Goal: Information Seeking & Learning: Learn about a topic

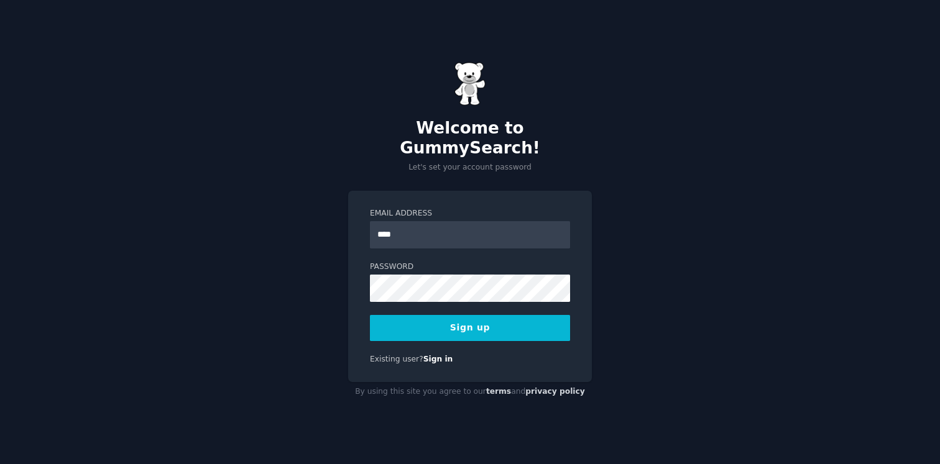
type input "**********"
click at [502, 334] on div "**********" at bounding box center [470, 287] width 244 height 192
click at [502, 315] on button "Sign up" at bounding box center [470, 328] width 200 height 26
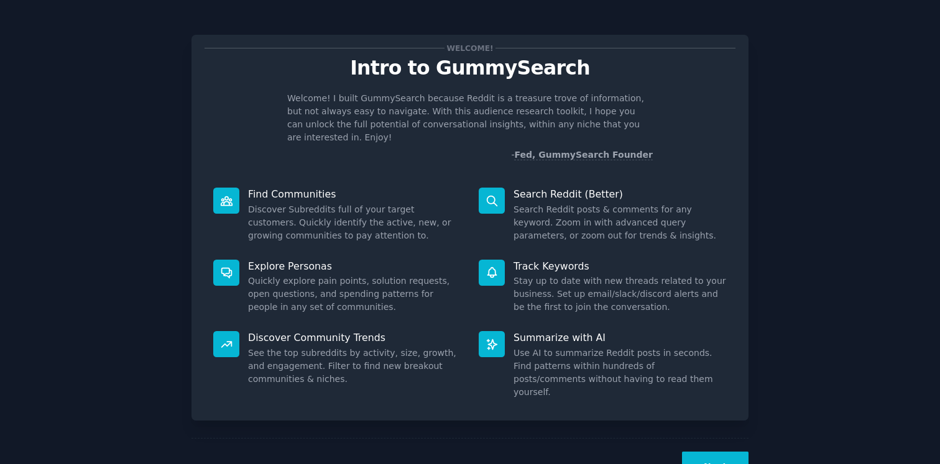
click at [724, 452] on button "Next" at bounding box center [715, 467] width 67 height 30
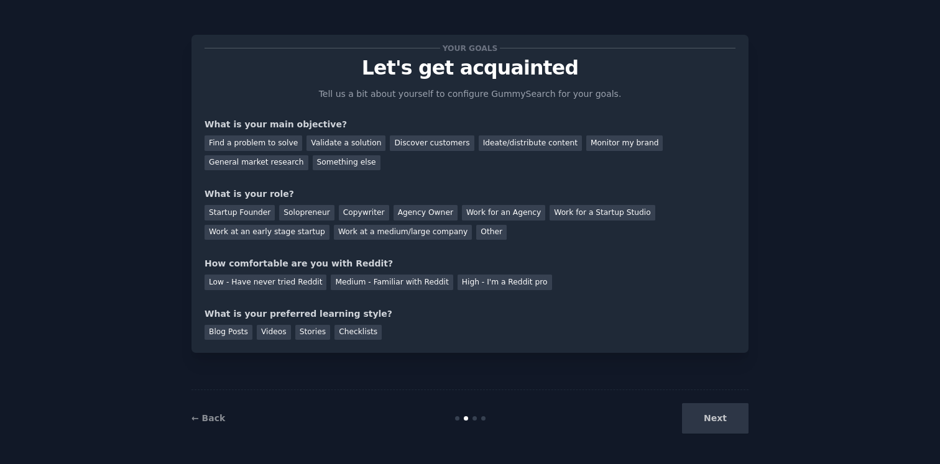
click at [719, 420] on div "Next" at bounding box center [656, 419] width 186 height 30
click at [282, 147] on div "Find a problem to solve" at bounding box center [254, 144] width 98 height 16
click at [252, 212] on div "Startup Founder" at bounding box center [240, 213] width 70 height 16
click at [292, 164] on div "General market research" at bounding box center [257, 163] width 104 height 16
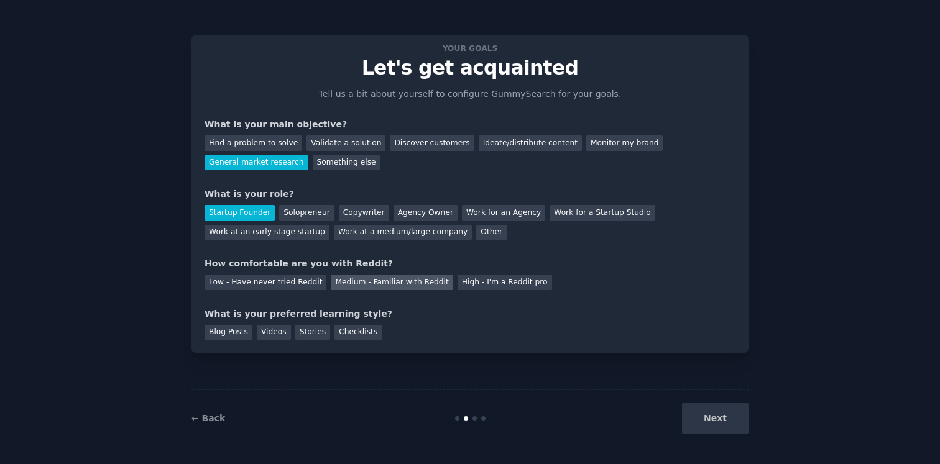
click at [360, 279] on div "Medium - Familiar with Reddit" at bounding box center [392, 283] width 122 height 16
click at [224, 330] on div "Blog Posts" at bounding box center [229, 333] width 48 height 16
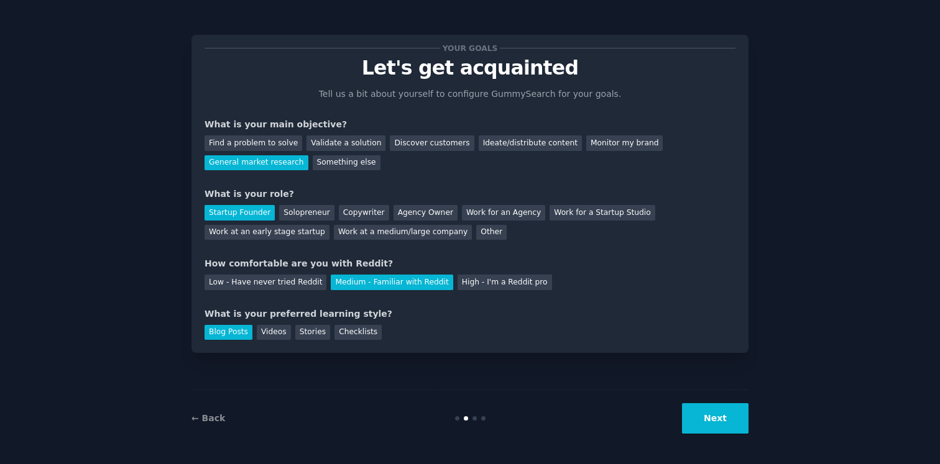
click at [718, 430] on button "Next" at bounding box center [715, 419] width 67 height 30
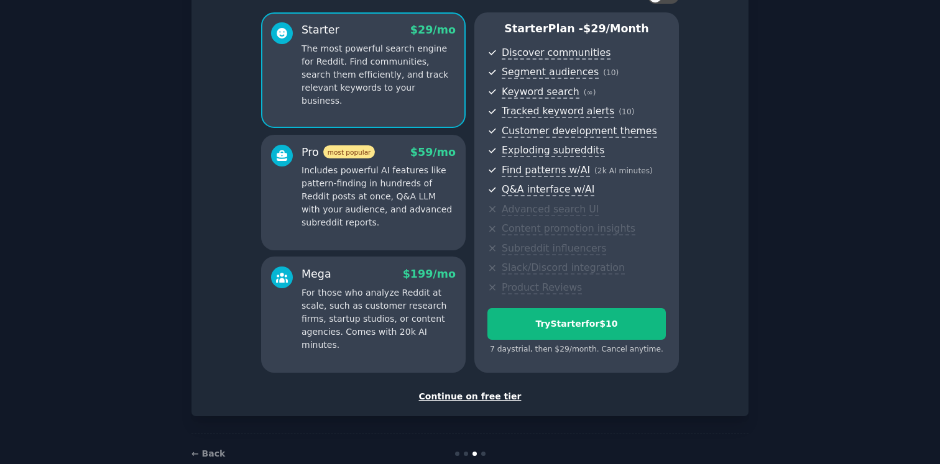
scroll to position [125, 0]
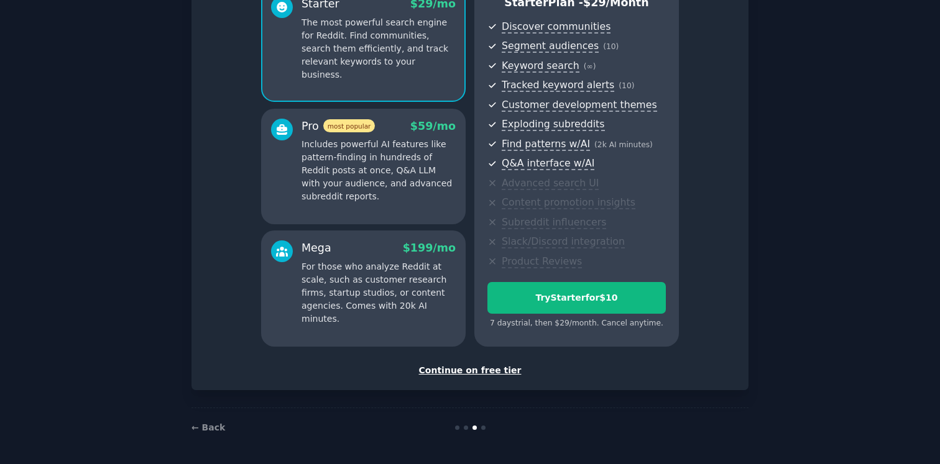
click at [478, 374] on div "Continue on free tier" at bounding box center [470, 370] width 531 height 13
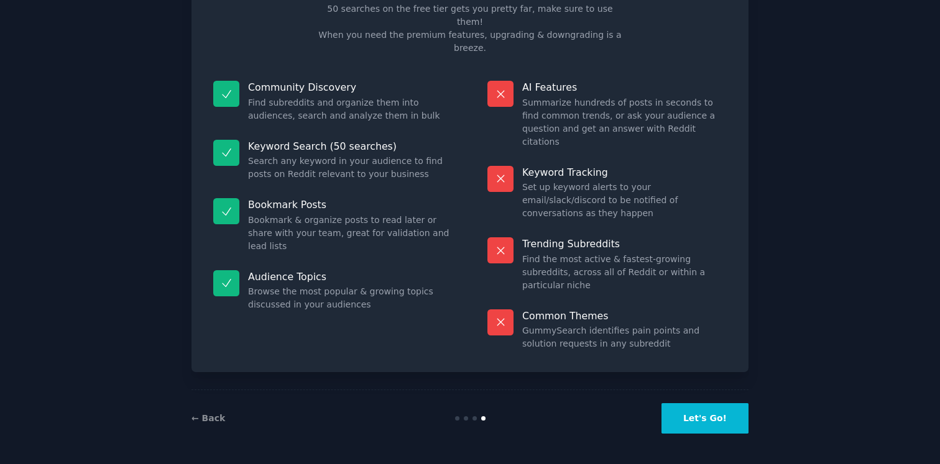
scroll to position [20, 0]
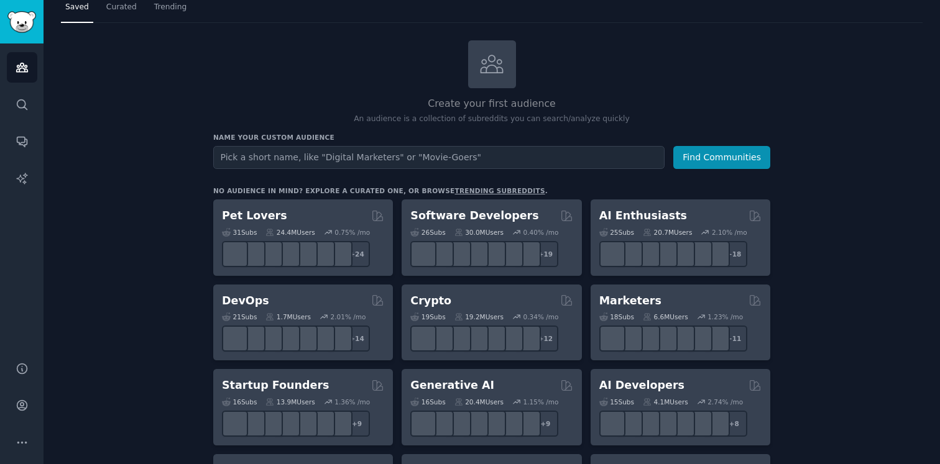
scroll to position [52, 0]
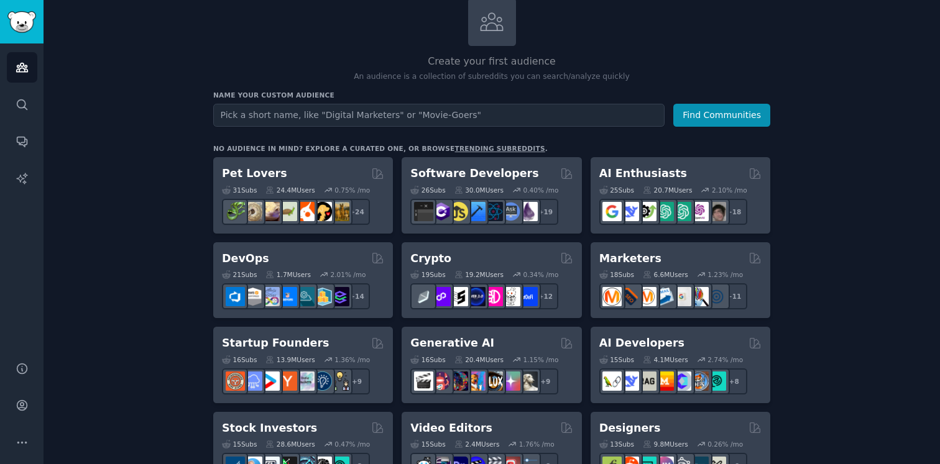
scroll to position [96, 0]
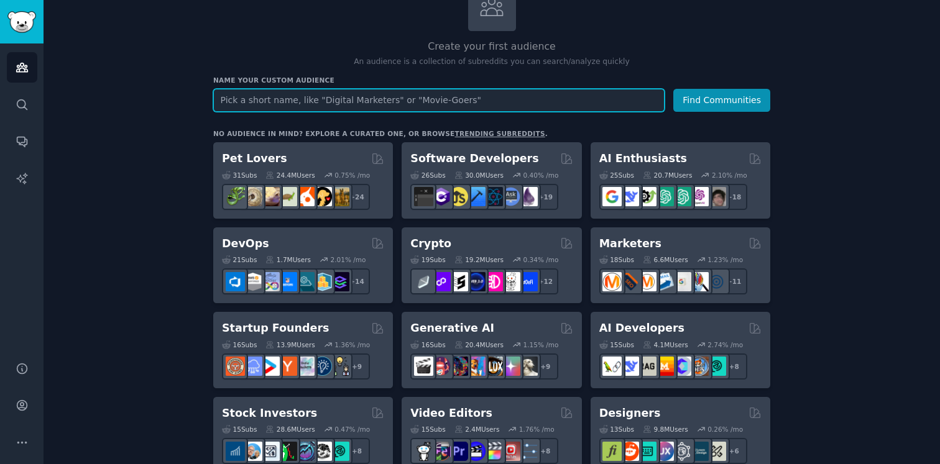
click at [405, 99] on input "text" at bounding box center [438, 100] width 451 height 23
type input "growth"
click at [673, 89] on button "Find Communities" at bounding box center [721, 100] width 97 height 23
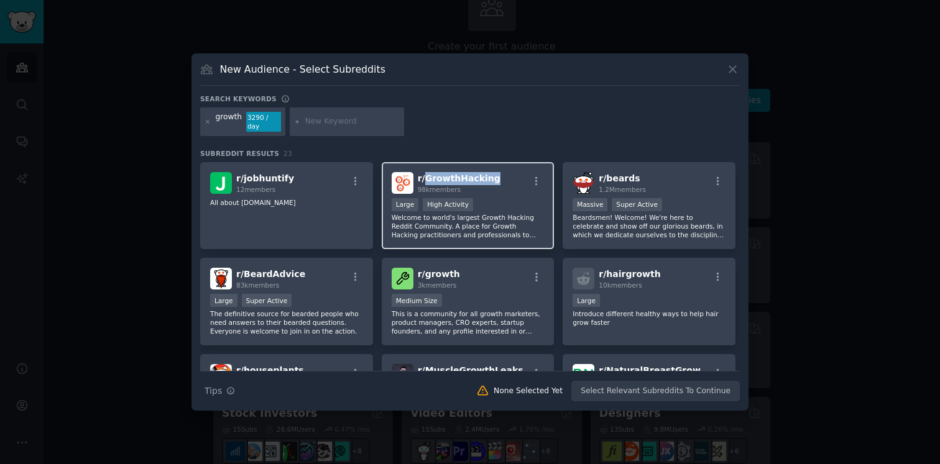
click at [441, 179] on span "r/ GrowthHacking" at bounding box center [459, 178] width 83 height 10
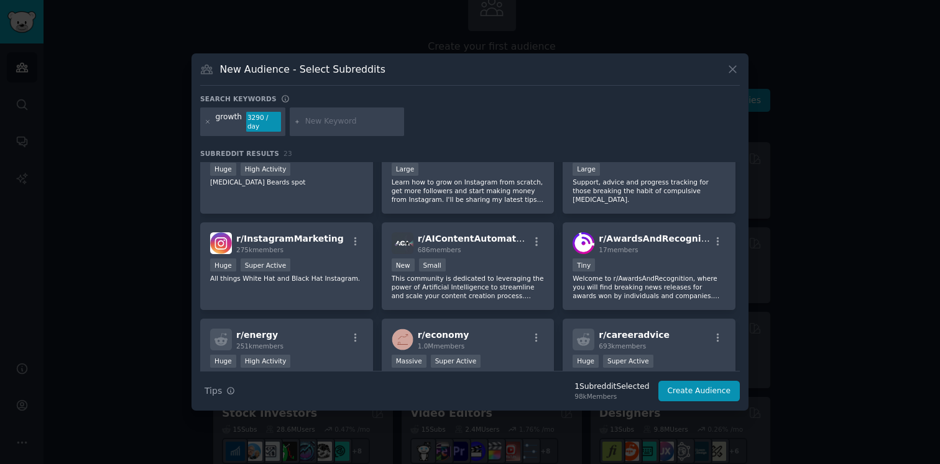
scroll to position [417, 0]
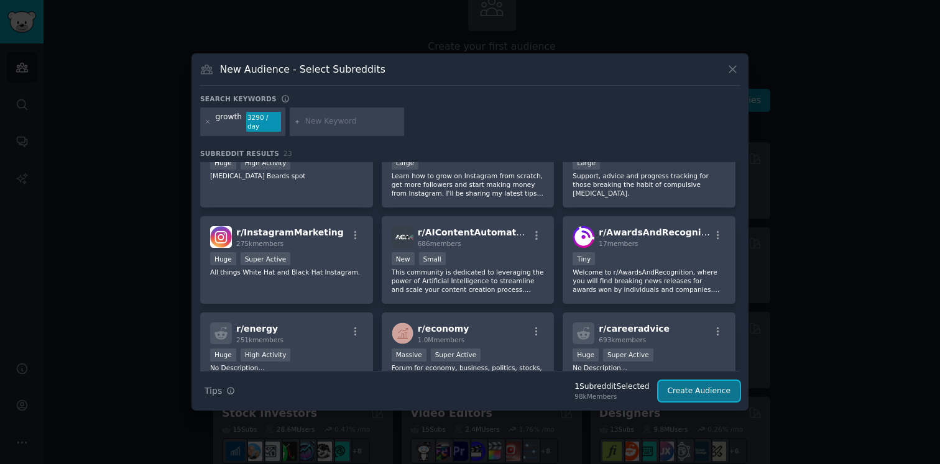
click at [705, 390] on button "Create Audience" at bounding box center [699, 391] width 82 height 21
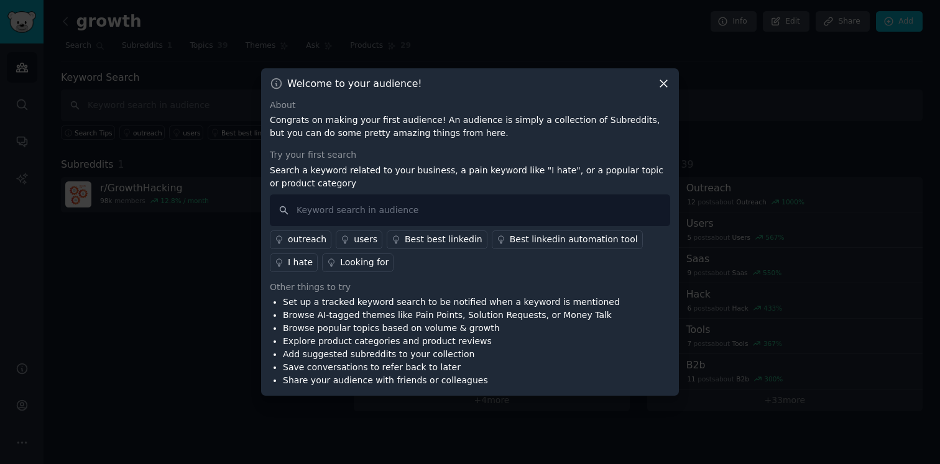
click at [662, 82] on icon at bounding box center [663, 83] width 13 height 13
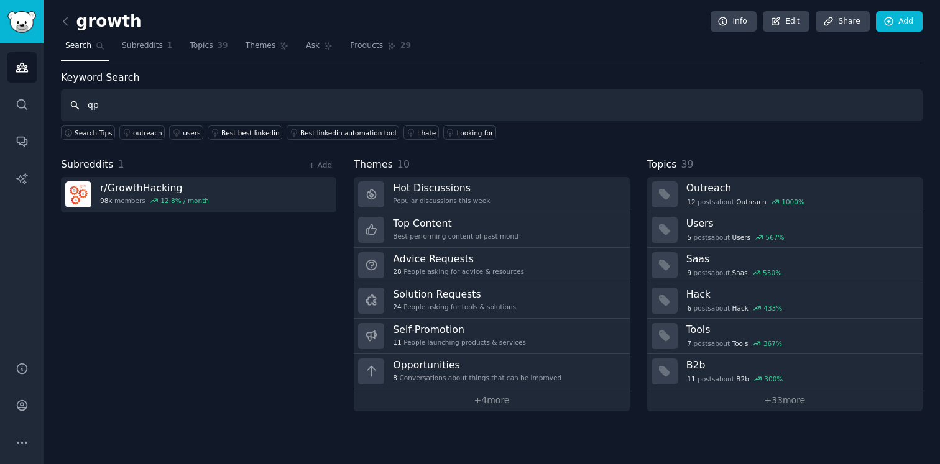
type input "q"
type input "app"
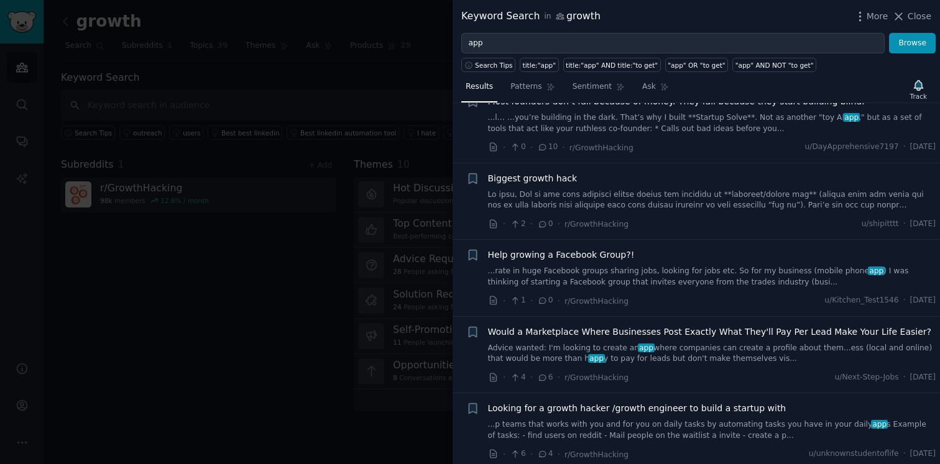
scroll to position [1949, 0]
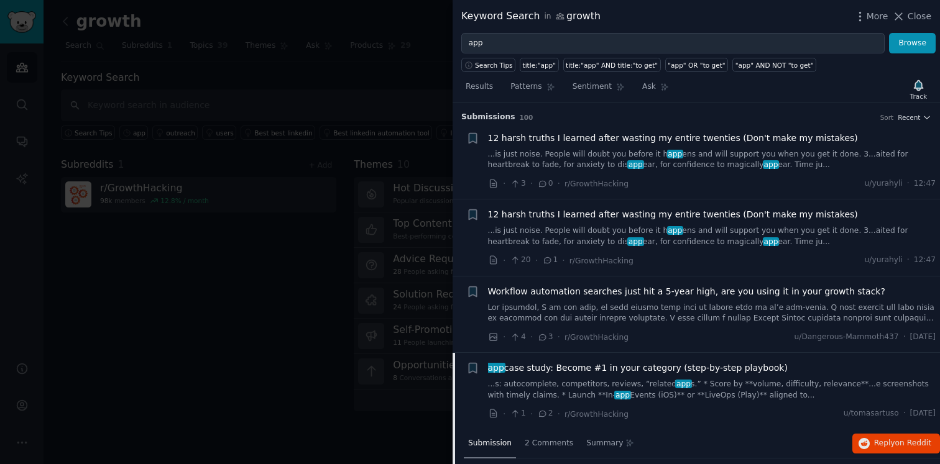
click at [347, 249] on div at bounding box center [470, 232] width 940 height 464
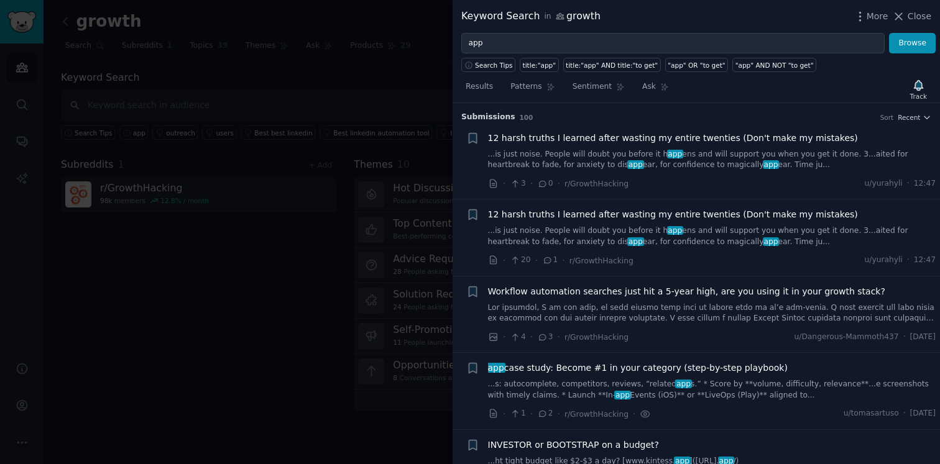
click at [611, 372] on span "app case study: Become #1 in your category (step-by-step playbook)" at bounding box center [638, 368] width 300 height 13
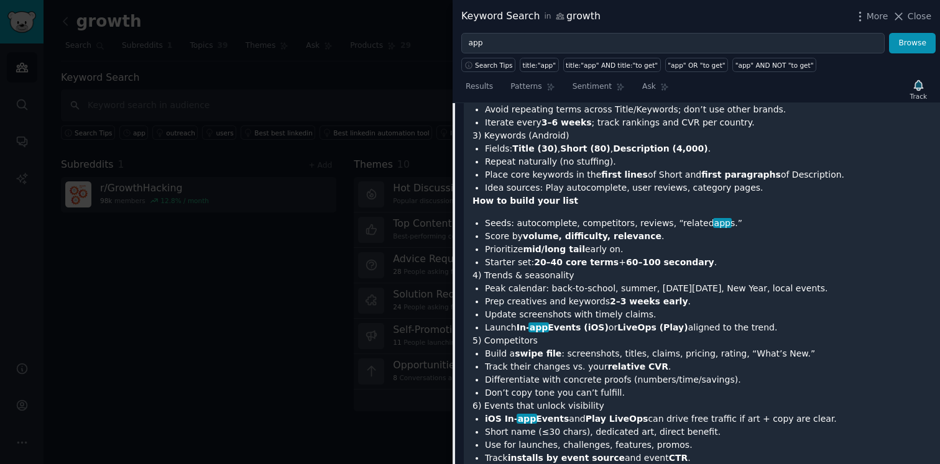
scroll to position [569, 0]
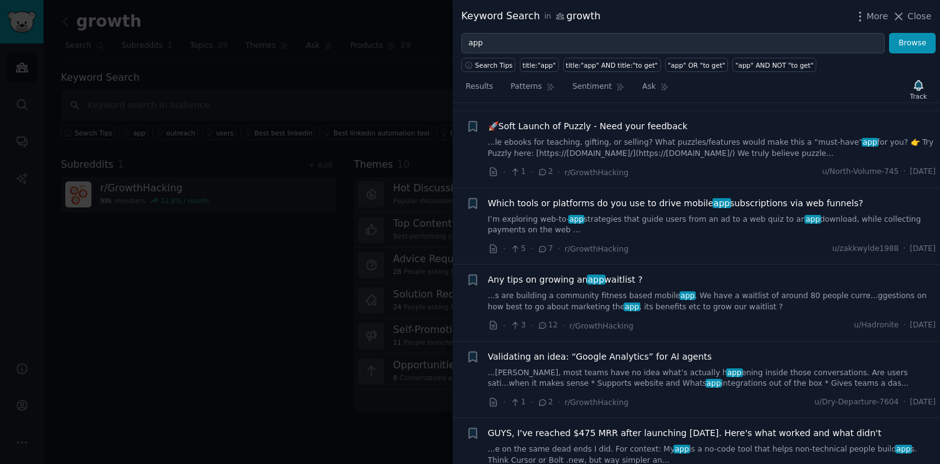
scroll to position [626, 0]
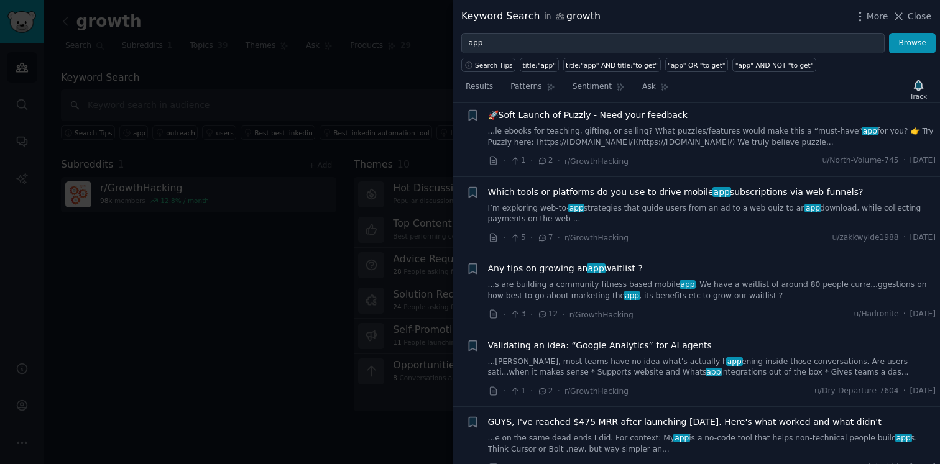
click at [583, 196] on span "Which tools or platforms do you use to drive mobile app subscriptions via web f…" at bounding box center [676, 192] width 376 height 13
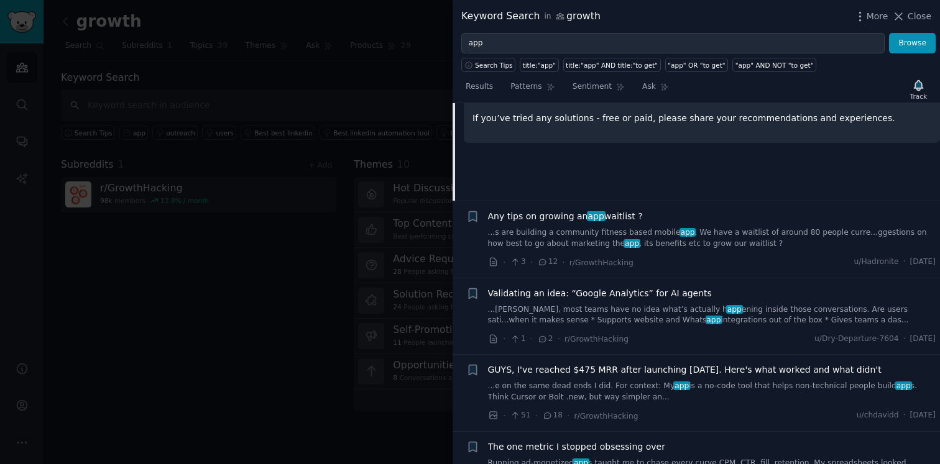
scroll to position [866, 0]
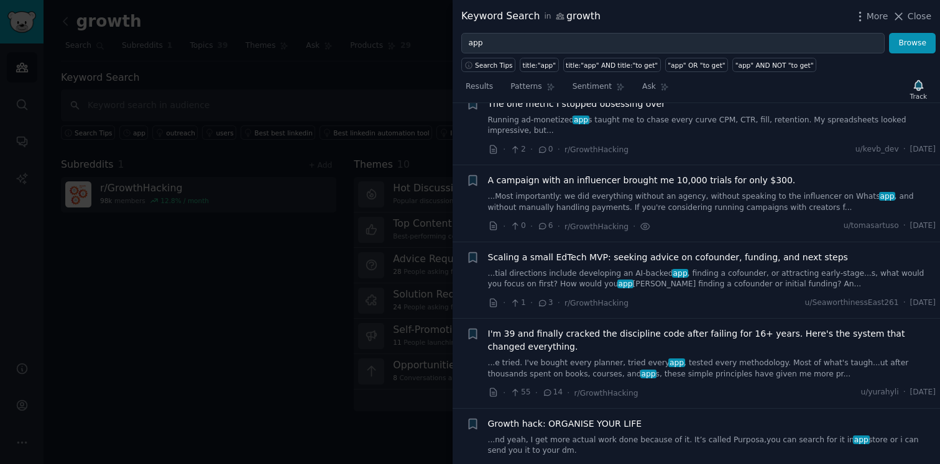
click at [603, 178] on span "A campaign with an influencer brought me 10,000 trials for only $300." at bounding box center [642, 180] width 308 height 13
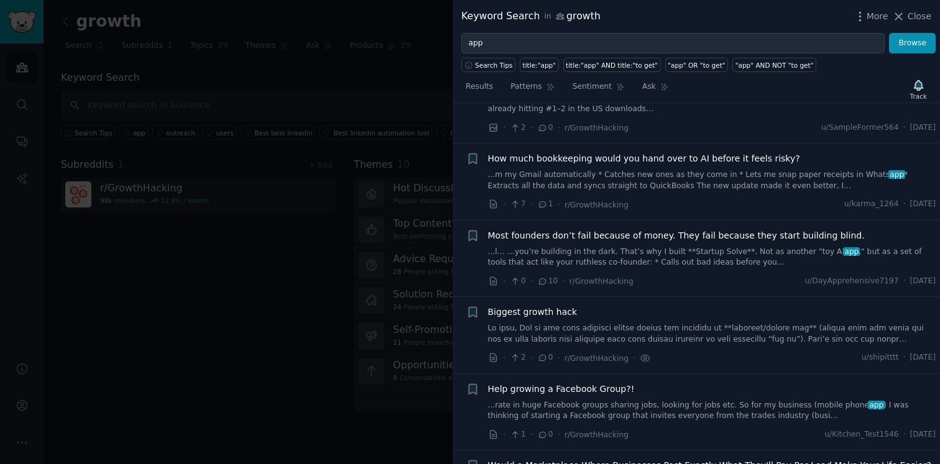
scroll to position [2238, 0]
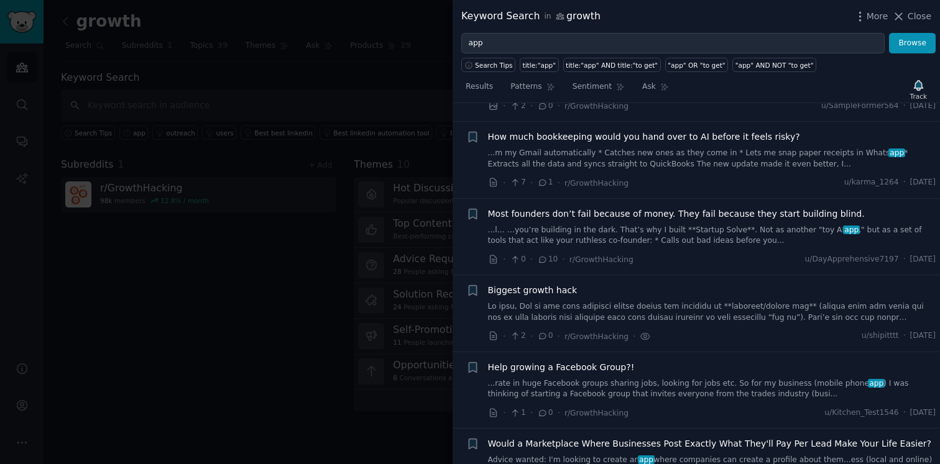
click at [556, 285] on span "Biggest growth hack" at bounding box center [533, 290] width 90 height 13
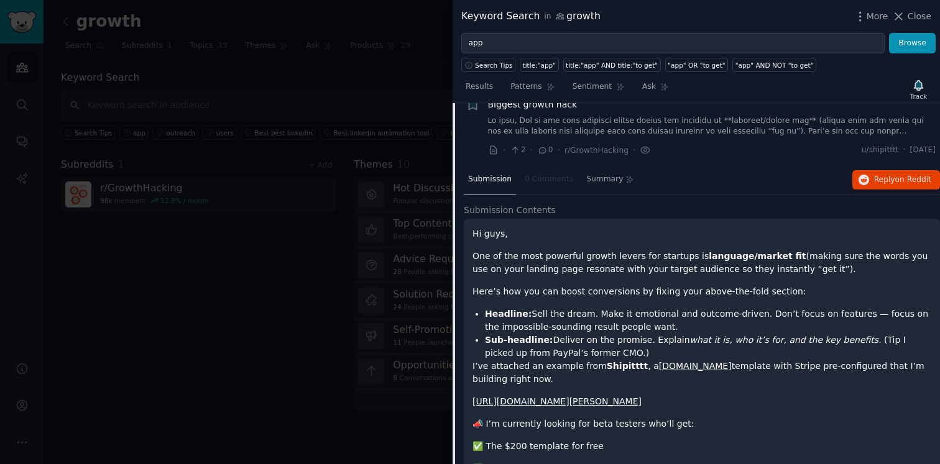
scroll to position [2023, 0]
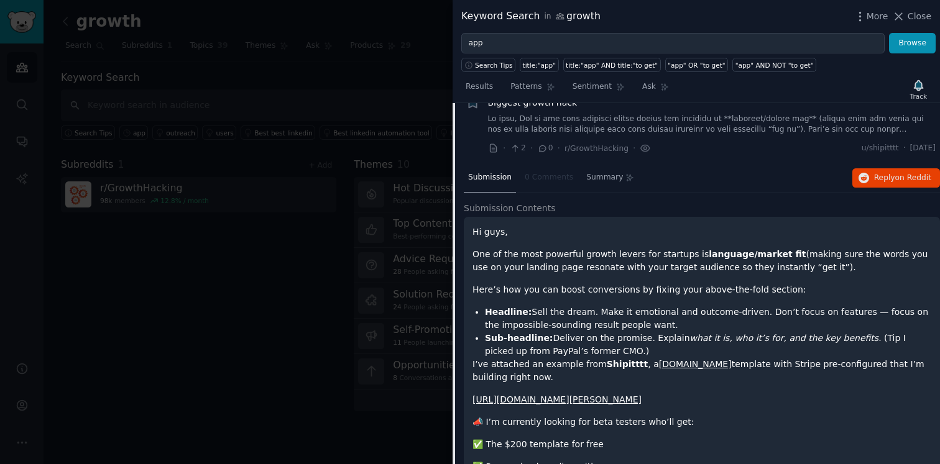
click at [566, 276] on div "Hi guys, One of the most powerful growth levers for startups is language/market…" at bounding box center [702, 361] width 459 height 270
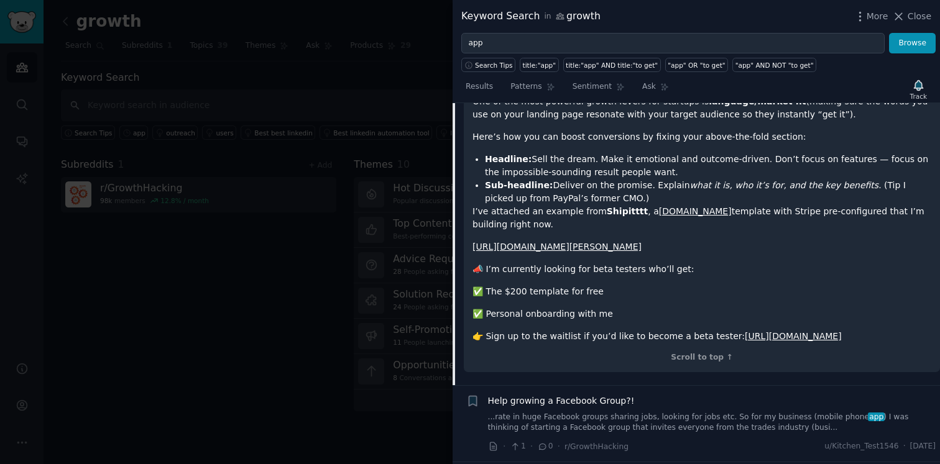
scroll to position [2177, 0]
